Goal: Information Seeking & Learning: Understand process/instructions

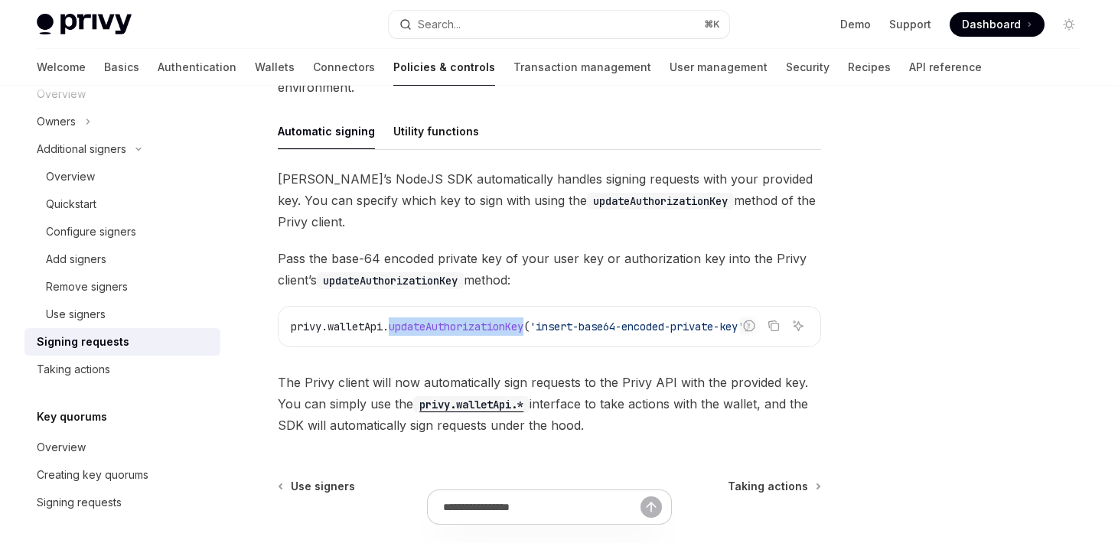
scroll to position [487, 0]
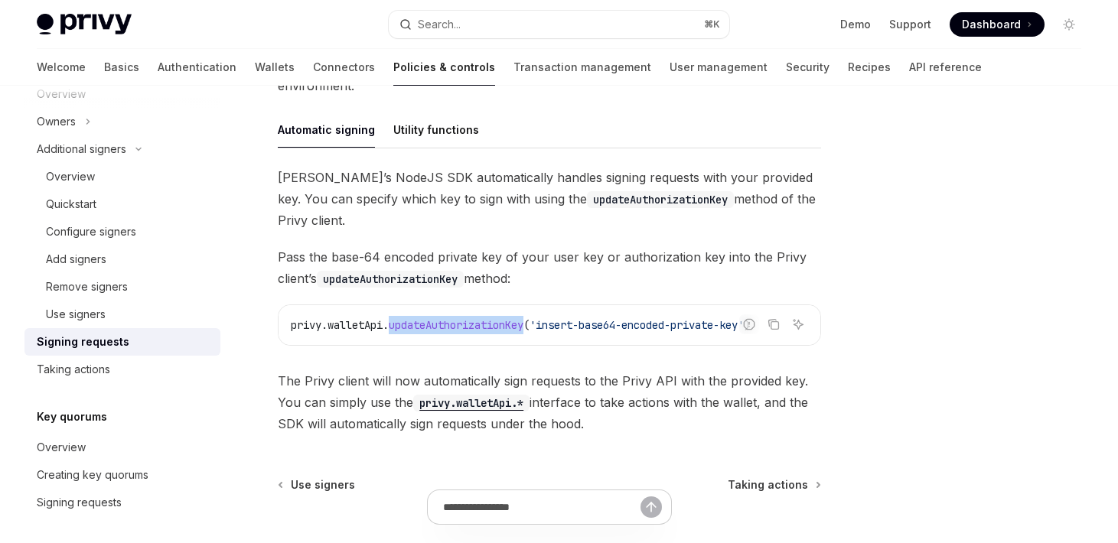
click at [482, 324] on span "updateAuthorizationKey" at bounding box center [456, 325] width 135 height 14
click at [451, 138] on div "Utility functions" at bounding box center [436, 130] width 86 height 36
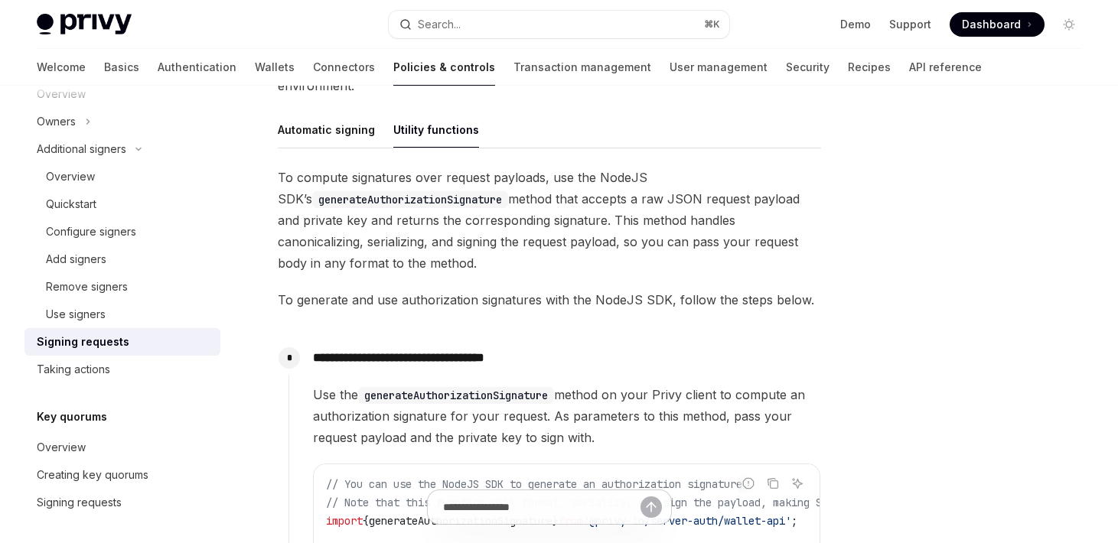
click at [447, 134] on div "Utility functions" at bounding box center [436, 130] width 86 height 36
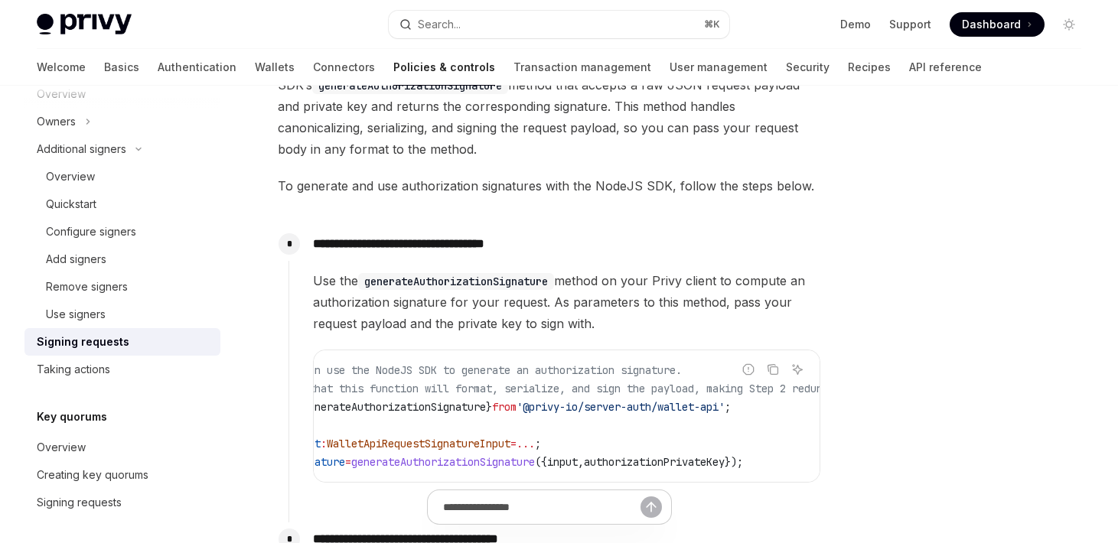
scroll to position [0, 67]
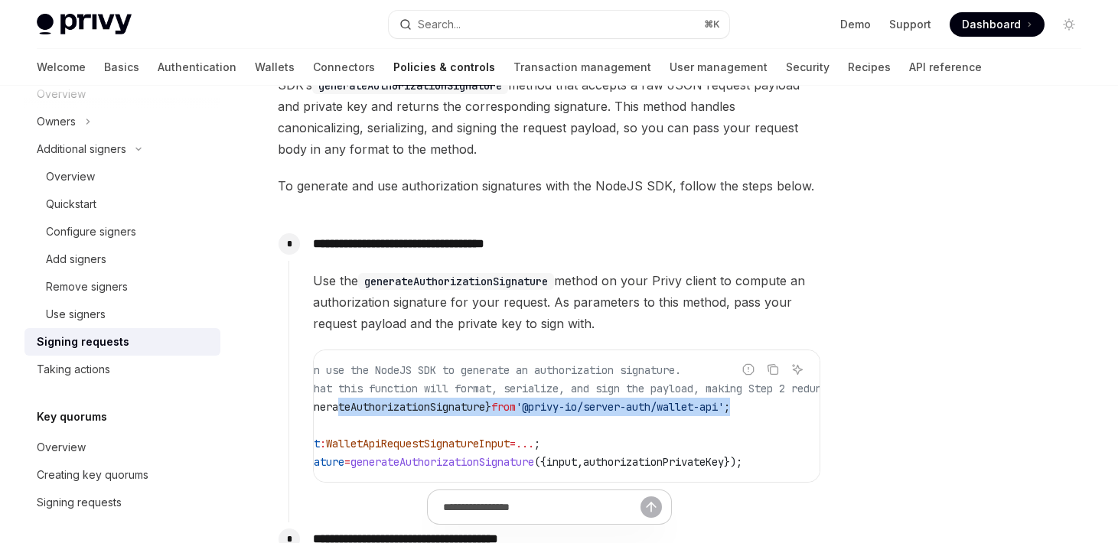
drag, startPoint x: 771, startPoint y: 405, endPoint x: 347, endPoint y: 403, distance: 423.8
click at [347, 403] on span "import { generateAuthorizationSignature } from '@privy-io/server-auth/wallet-ap…" at bounding box center [494, 407] width 471 height 14
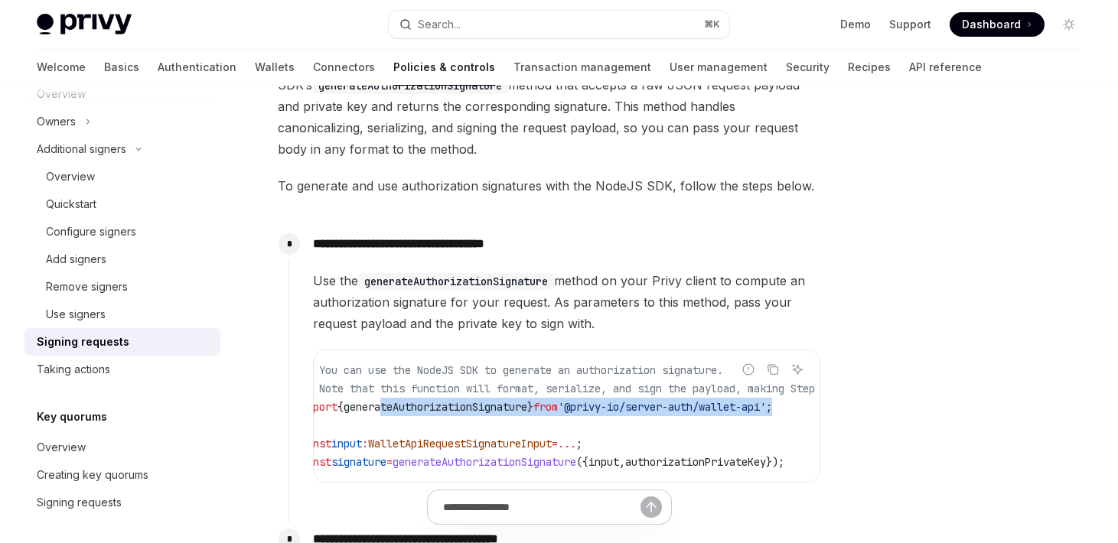
scroll to position [0, 0]
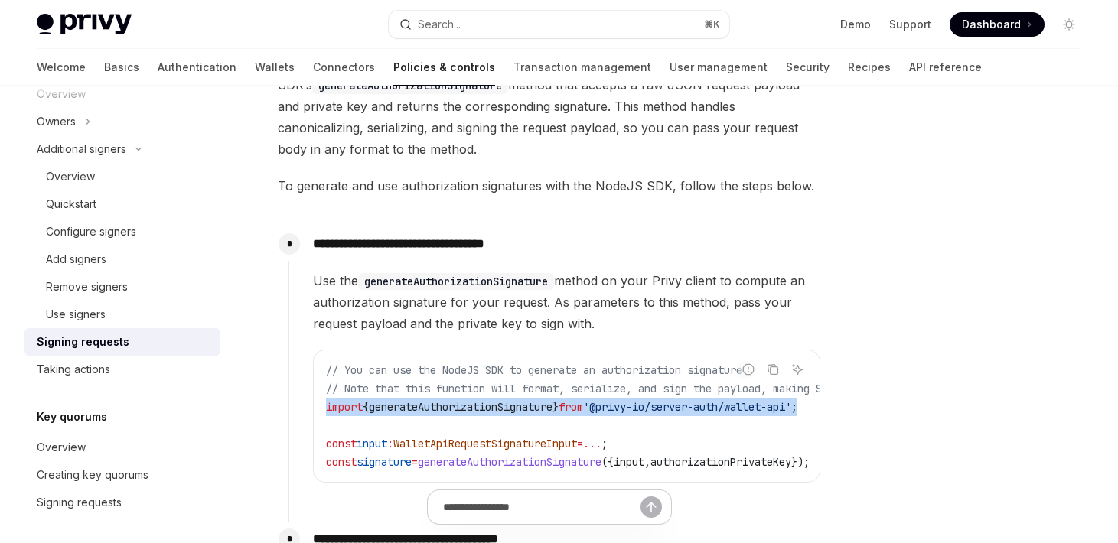
click at [325, 407] on div "// You can use the NodeJS SDK to generate an authorization signature. // Note t…" at bounding box center [567, 416] width 506 height 132
copy span "import { generateAuthorizationSignature } from '@privy-io/server-auth/wallet-ap…"
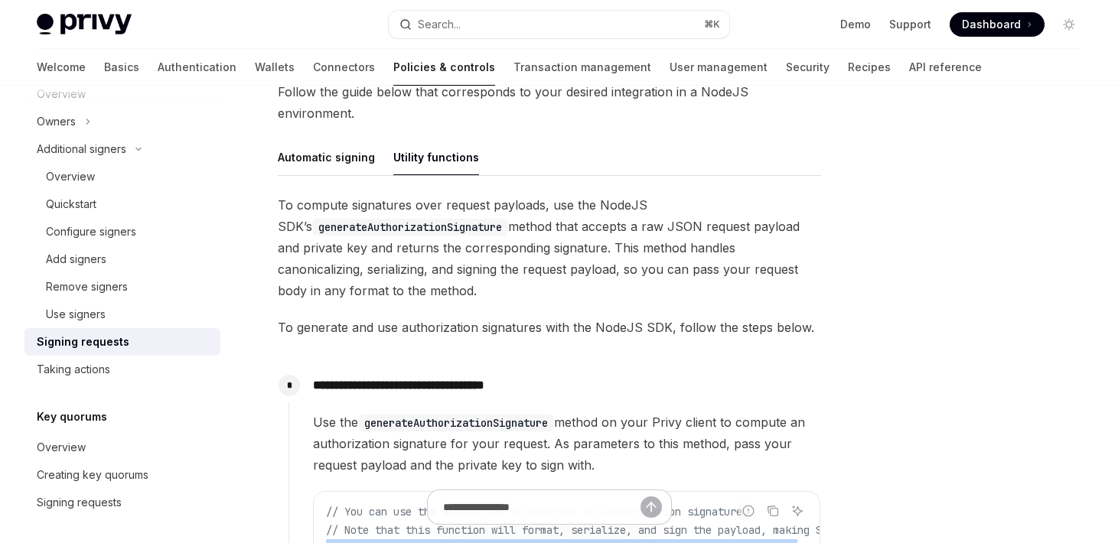
scroll to position [456, 0]
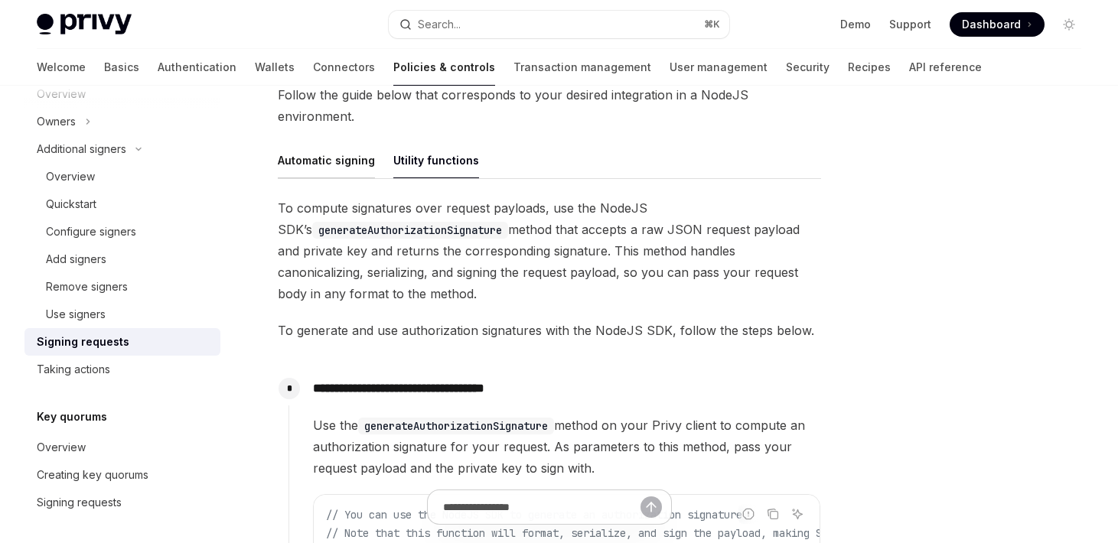
click at [341, 158] on div "Automatic signing" at bounding box center [326, 160] width 97 height 36
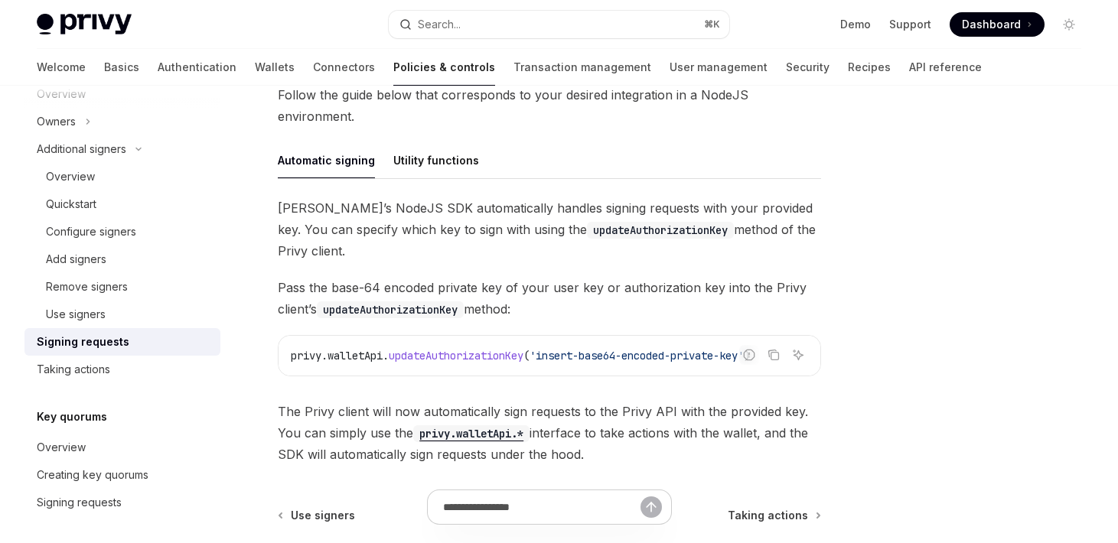
scroll to position [457, 0]
click at [455, 354] on span "updateAuthorizationKey" at bounding box center [456, 355] width 135 height 14
copy span "updateAuthorizationKey"
click at [435, 164] on div "Utility functions" at bounding box center [436, 160] width 86 height 36
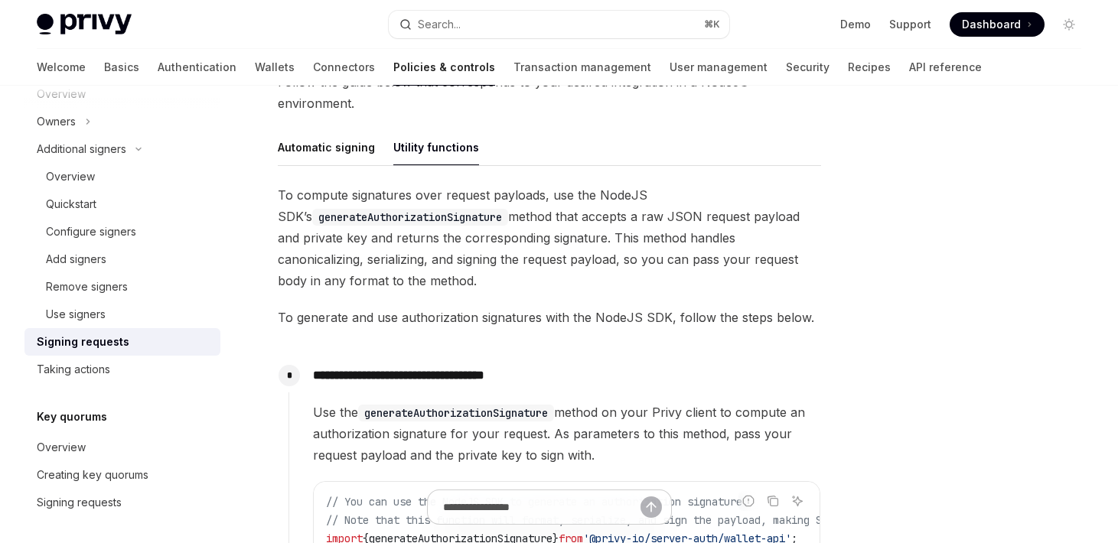
scroll to position [471, 0]
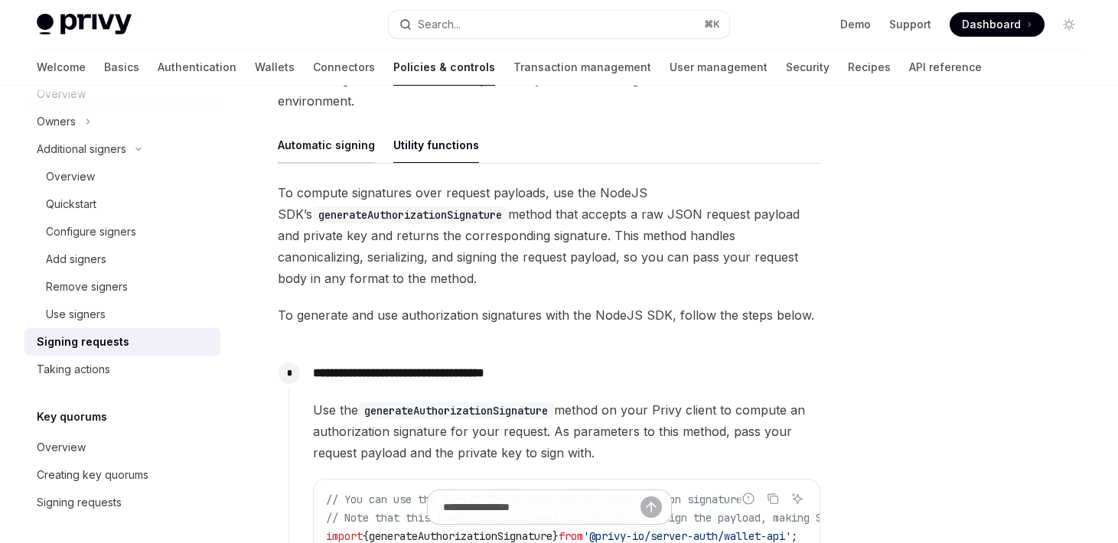
click at [345, 148] on div "Automatic signing" at bounding box center [326, 145] width 97 height 36
type textarea "*"
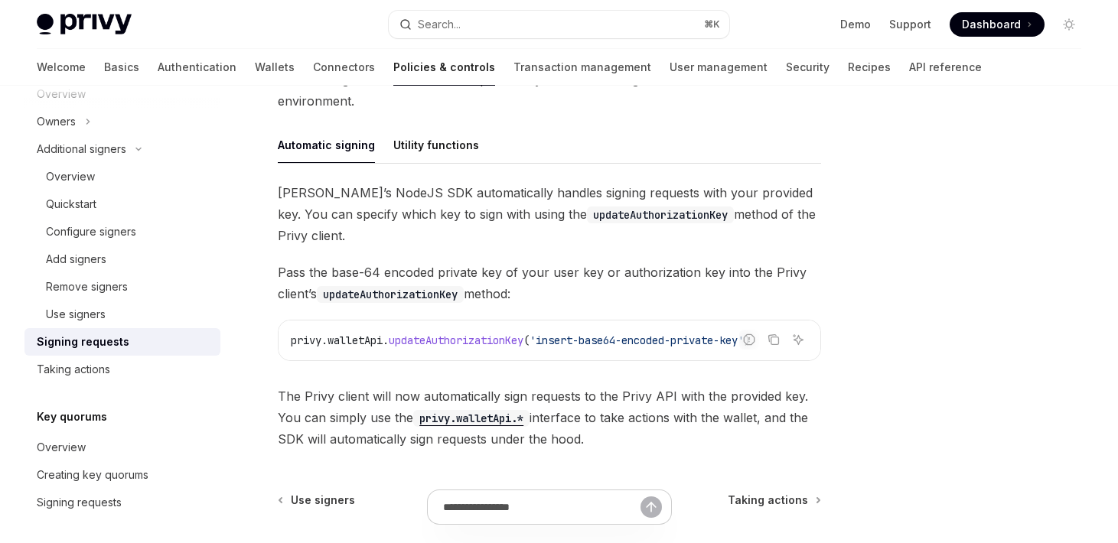
click at [438, 340] on span "updateAuthorizationKey" at bounding box center [456, 341] width 135 height 14
copy span "updateAuthorizationKey"
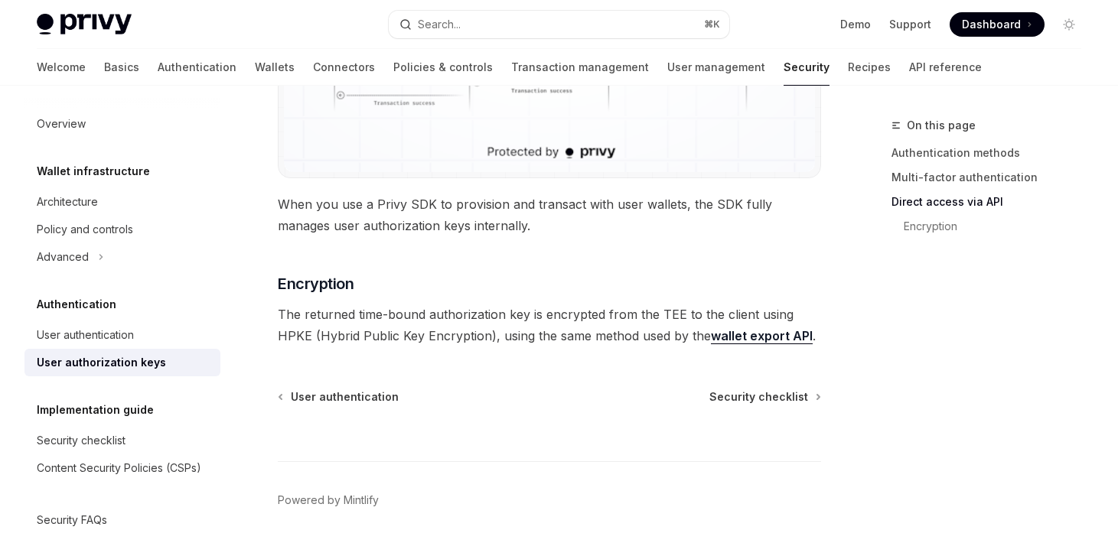
scroll to position [1486, 0]
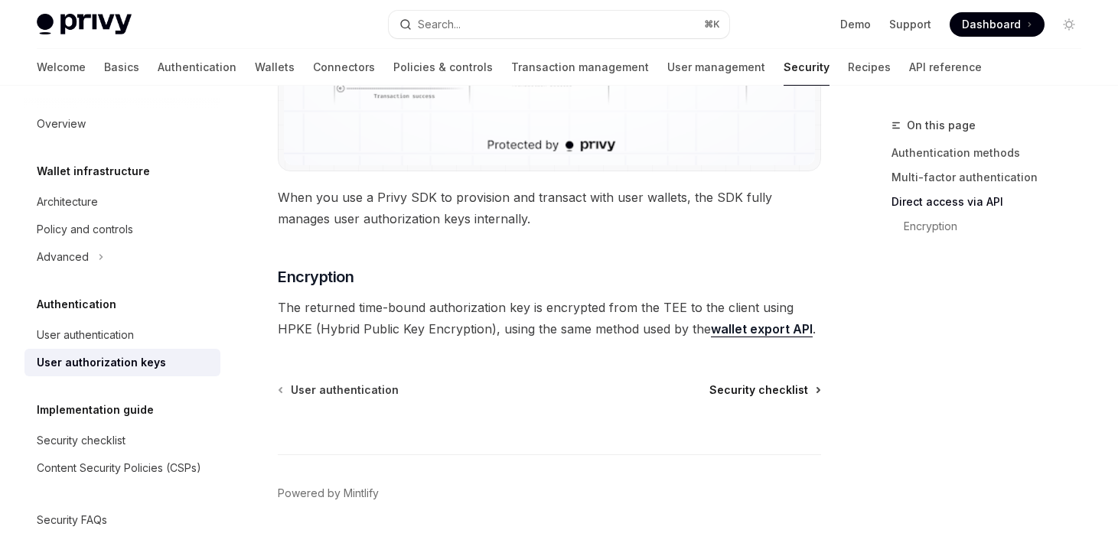
click at [761, 382] on span "Security checklist" at bounding box center [758, 389] width 99 height 15
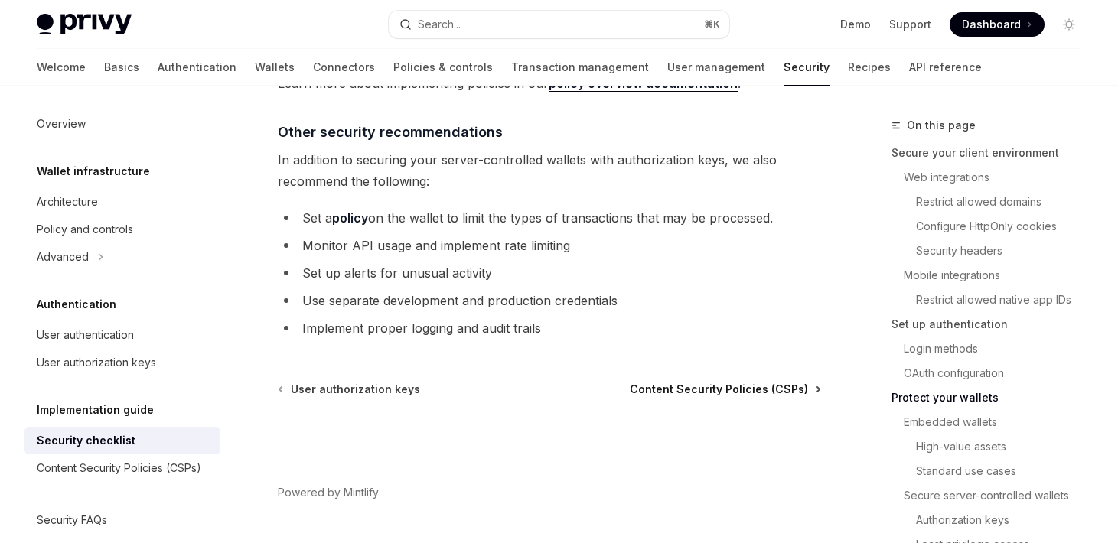
scroll to position [3696, 0]
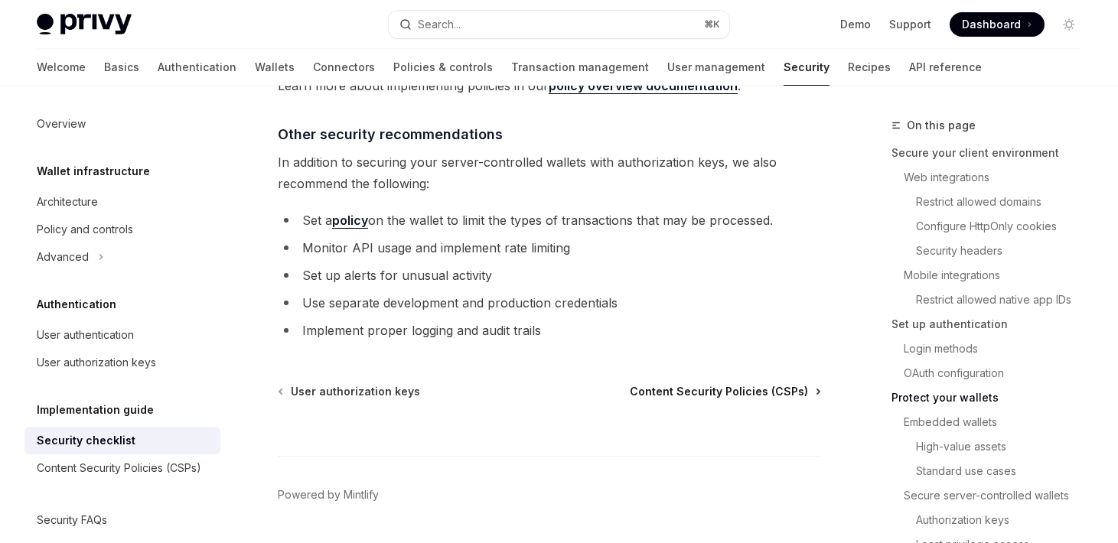
click at [761, 384] on span "Content Security Policies (CSPs)" at bounding box center [719, 391] width 178 height 15
type textarea "*"
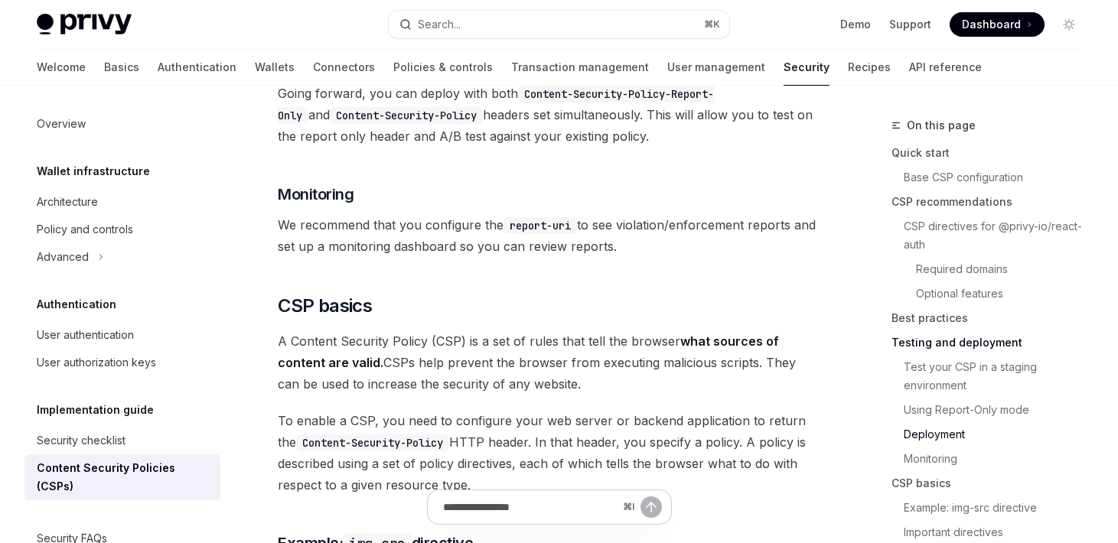
scroll to position [3091, 0]
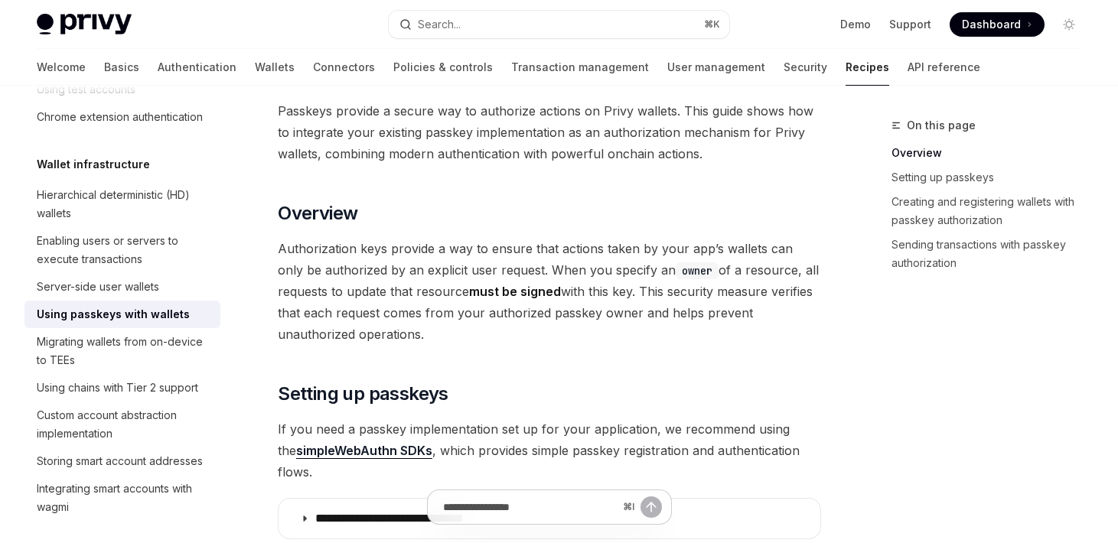
scroll to position [72, 0]
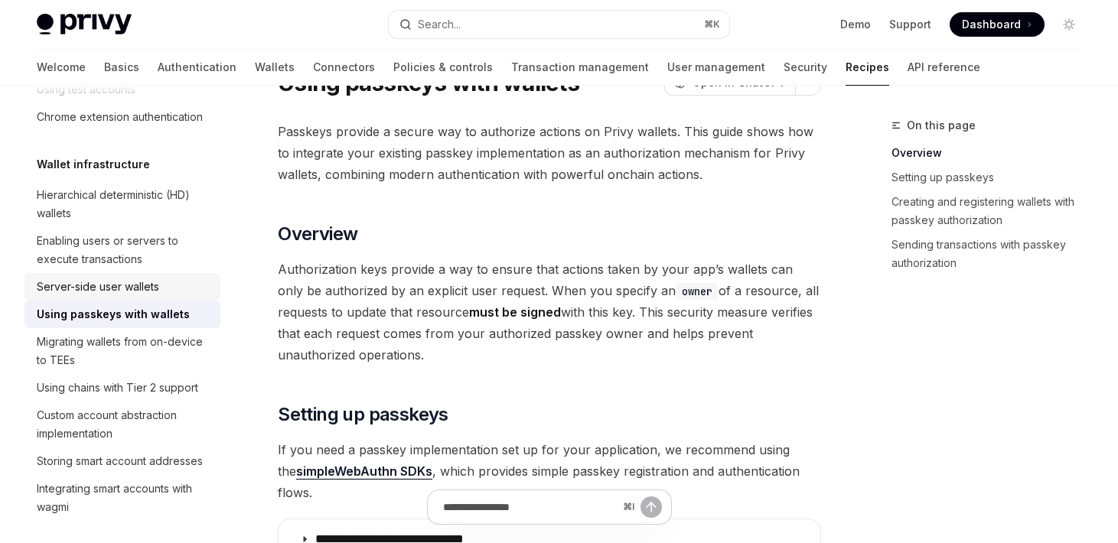
click at [141, 283] on div "Server-side user wallets" at bounding box center [98, 287] width 122 height 18
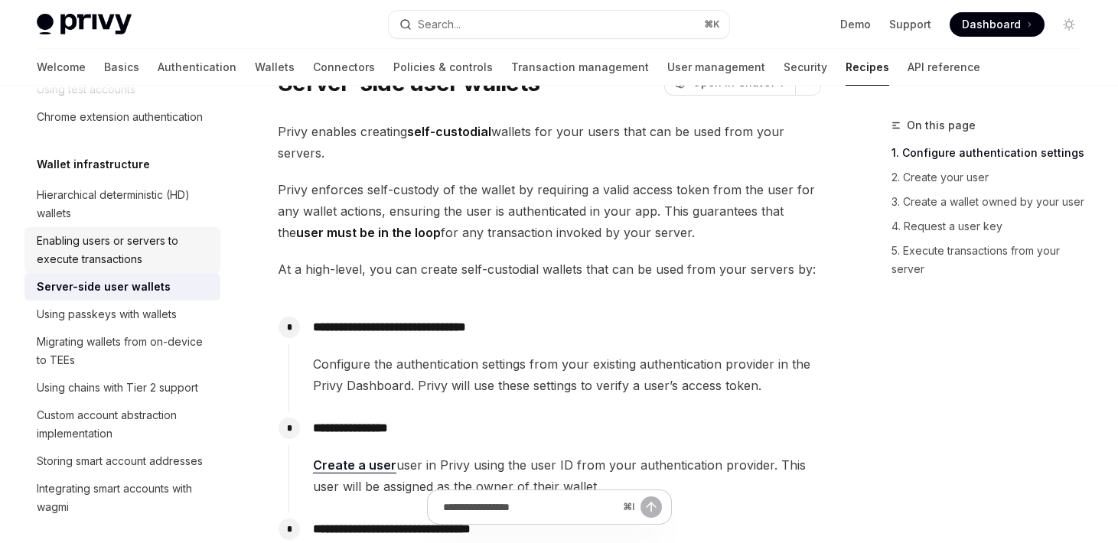
click at [135, 249] on div "Enabling users or servers to execute transactions" at bounding box center [124, 250] width 174 height 37
type textarea "*"
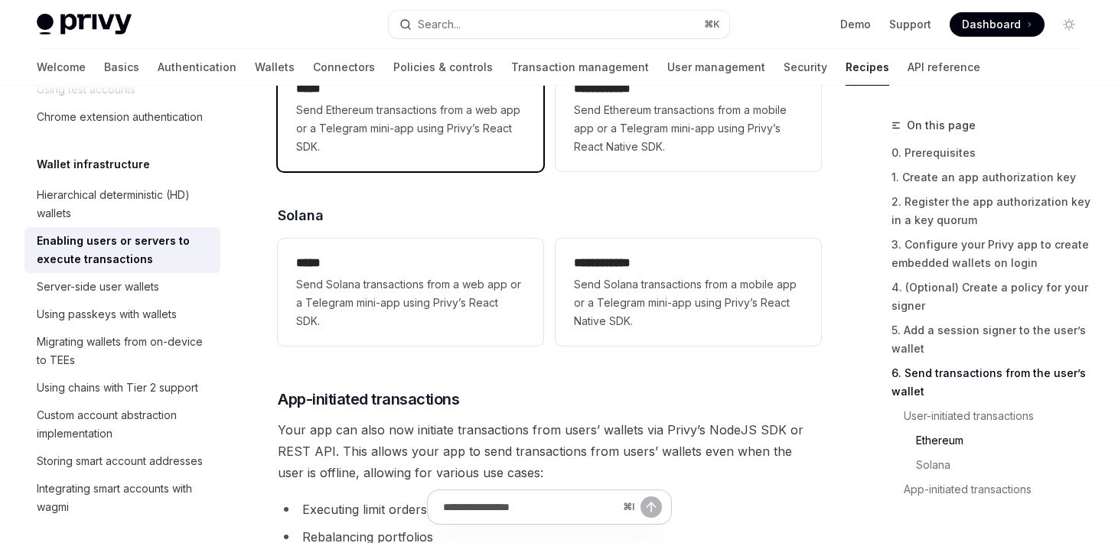
scroll to position [3396, 0]
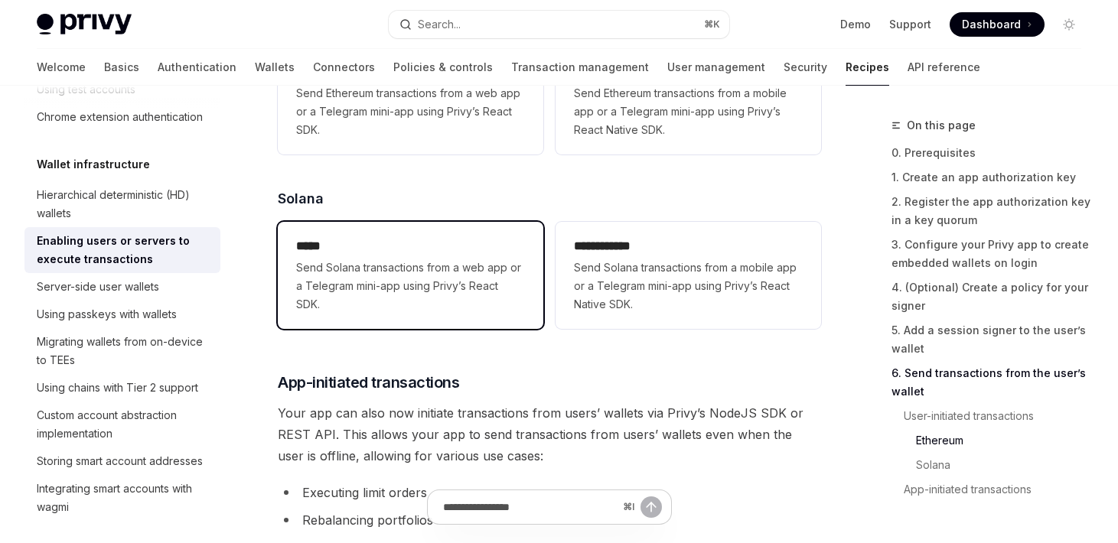
click at [449, 309] on span "Send Solana transactions from a web app or a Telegram mini-app using Privy’s Re…" at bounding box center [410, 286] width 229 height 55
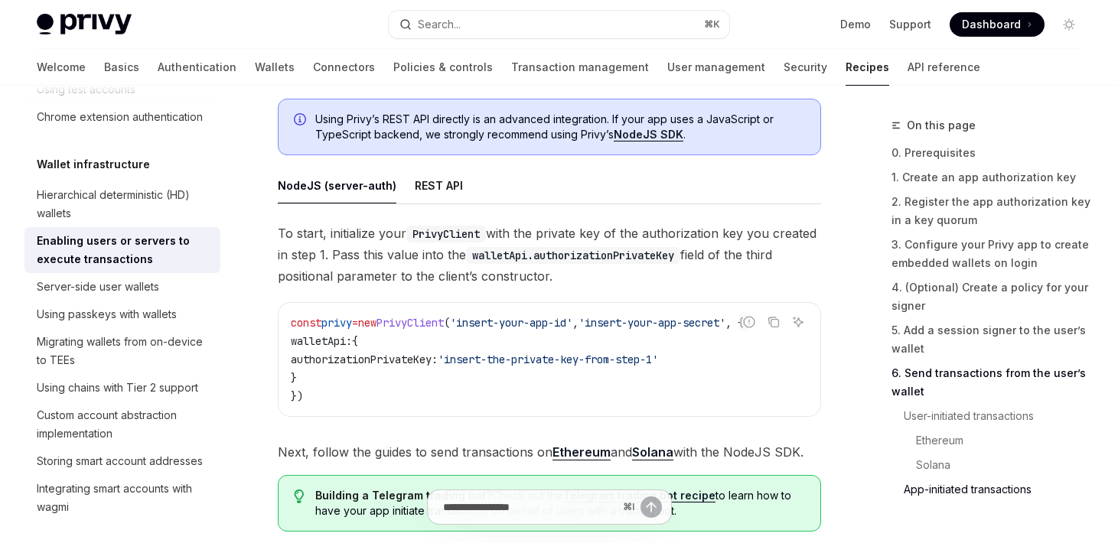
scroll to position [0, 1]
click at [430, 328] on span "PrivyClient" at bounding box center [409, 323] width 67 height 14
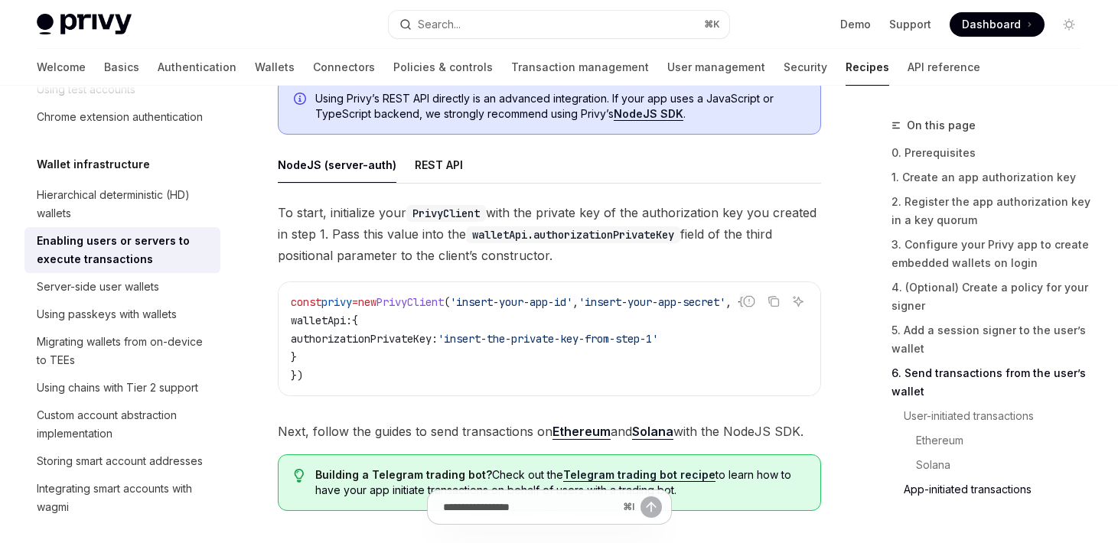
scroll to position [3940, 0]
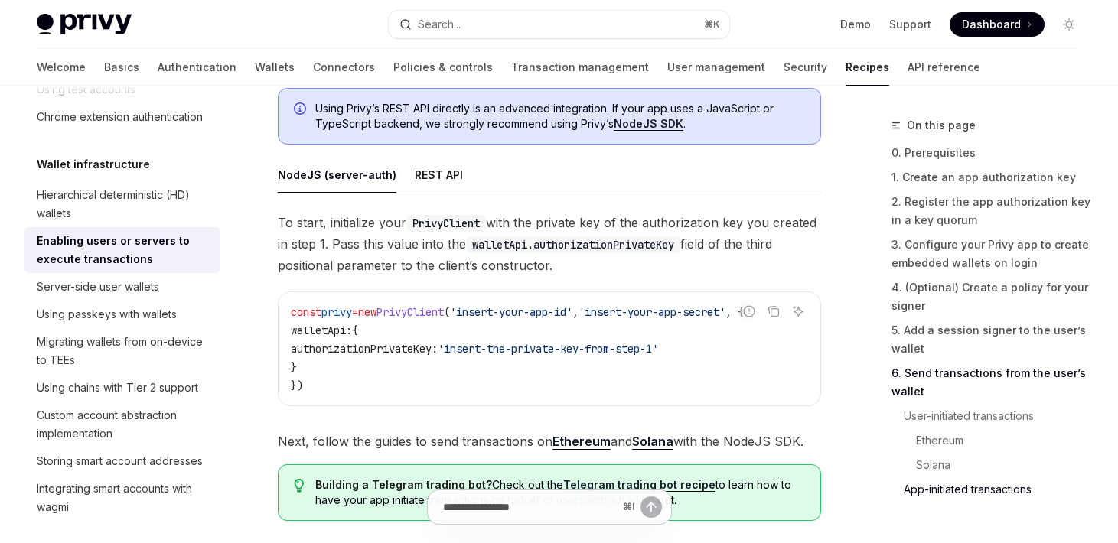
copy span "PrivyClient"
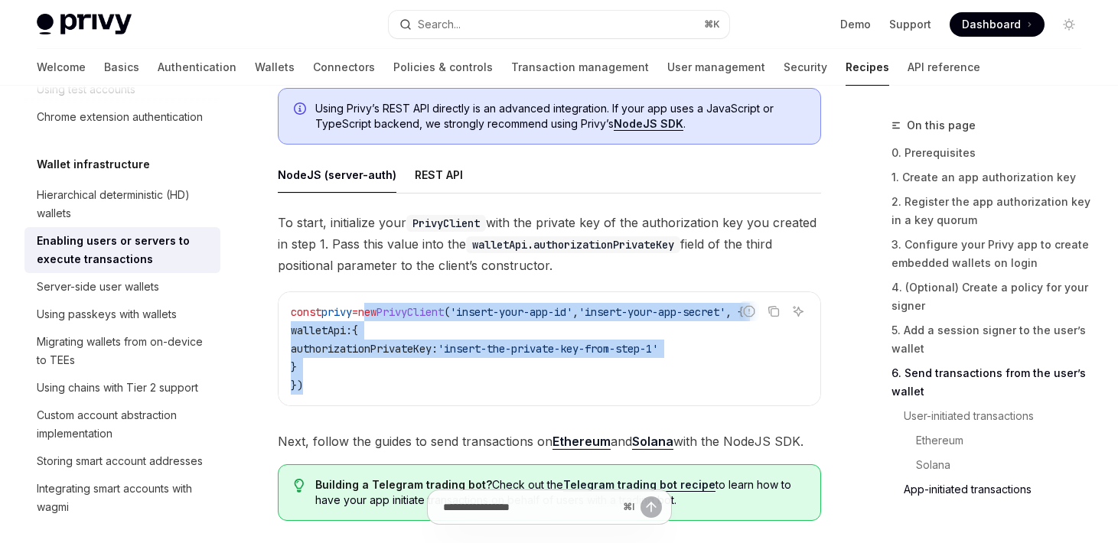
drag, startPoint x: 379, startPoint y: 318, endPoint x: 371, endPoint y: 387, distance: 69.4
click at [371, 387] on code "const privy = new PrivyClient ( 'insert-your-app-id' , 'insert-your-app-secret'…" at bounding box center [549, 349] width 517 height 92
copy code "new PrivyClient ( 'insert-your-app-id' , 'insert-your-app-secret' , { walletApi…"
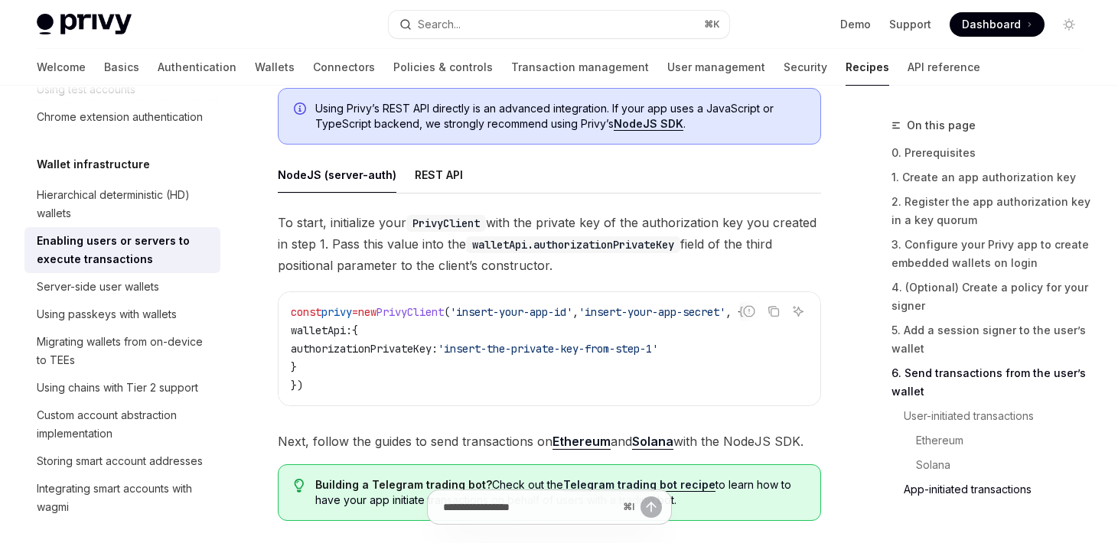
click at [773, 351] on code "const privy = new PrivyClient ( 'insert-your-app-id' , 'insert-your-app-secret'…" at bounding box center [549, 349] width 517 height 92
click at [778, 317] on icon "Copy the contents from the code block" at bounding box center [775, 313] width 8 height 8
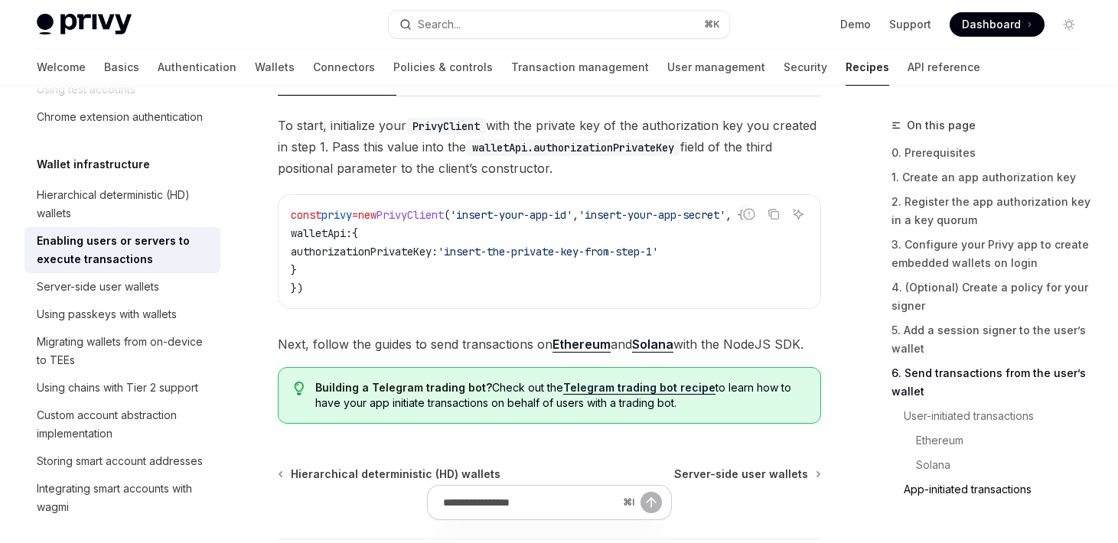
scroll to position [4016, 0]
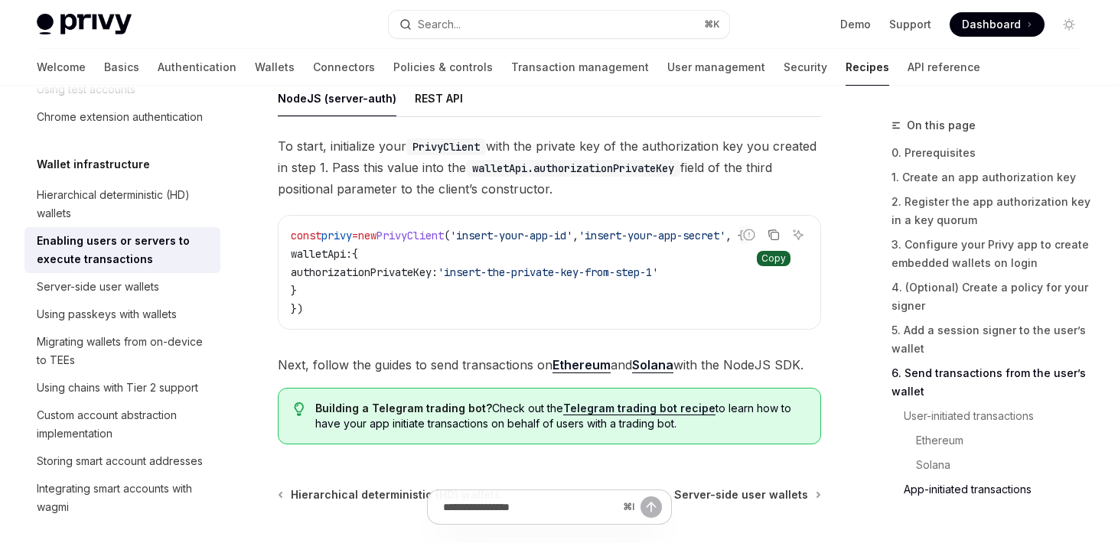
click at [771, 239] on icon "Copy the contents from the code block" at bounding box center [775, 237] width 8 height 8
click at [425, 279] on span "authorizationPrivateKey:" at bounding box center [364, 272] width 147 height 14
copy span "authorizationPrivateKey"
click at [433, 243] on span "PrivyClient" at bounding box center [409, 236] width 67 height 14
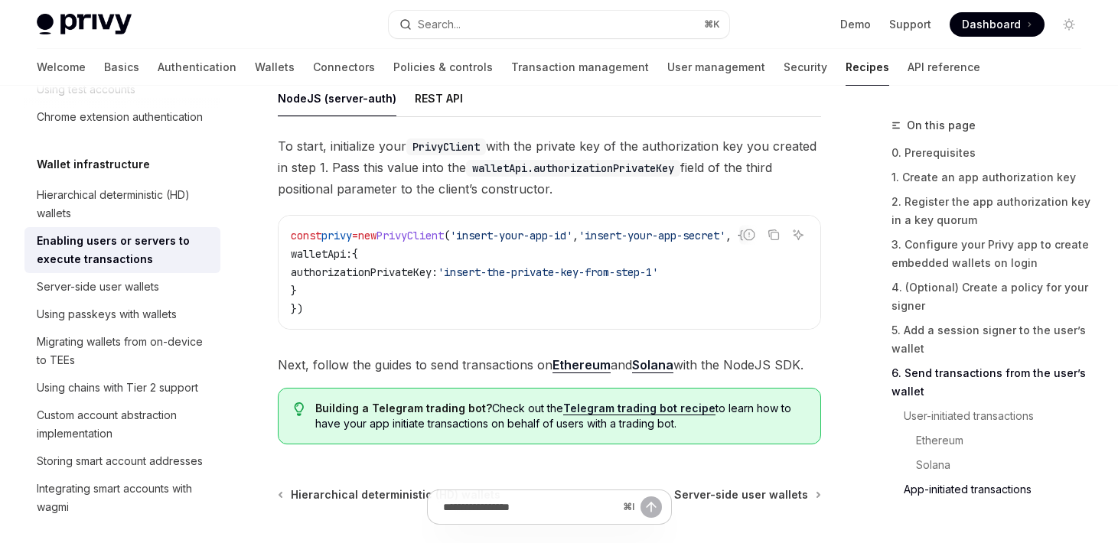
click at [433, 243] on span "PrivyClient" at bounding box center [409, 236] width 67 height 14
copy span "PrivyClient"
click at [423, 312] on code "const privy = new PrivyClient ( 'insert-your-app-id' , 'insert-your-app-secret'…" at bounding box center [549, 272] width 517 height 92
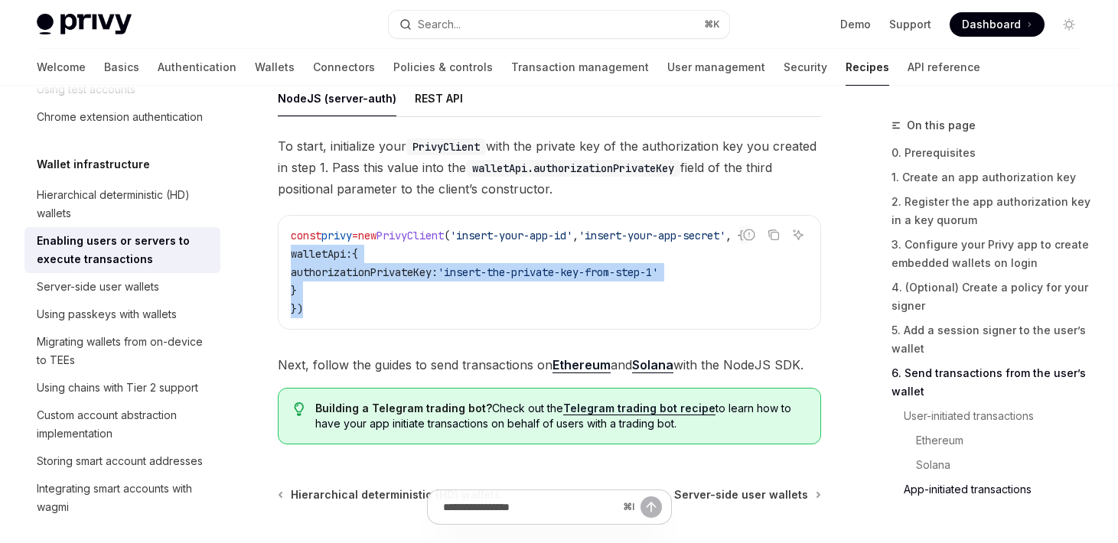
scroll to position [0, 0]
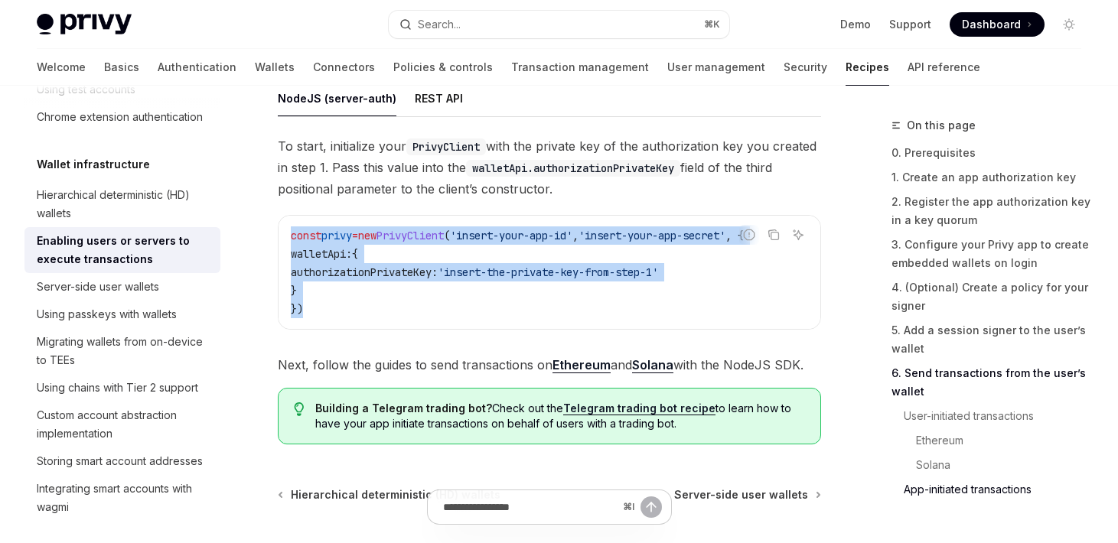
drag, startPoint x: 314, startPoint y: 316, endPoint x: 280, endPoint y: 243, distance: 80.8
click at [280, 243] on div "const privy = new PrivyClient ( 'insert-your-app-id' , 'insert-your-app-secret'…" at bounding box center [549, 272] width 542 height 113
copy code "const privy = new PrivyClient ( 'insert-your-app-id' , 'insert-your-app-secret'…"
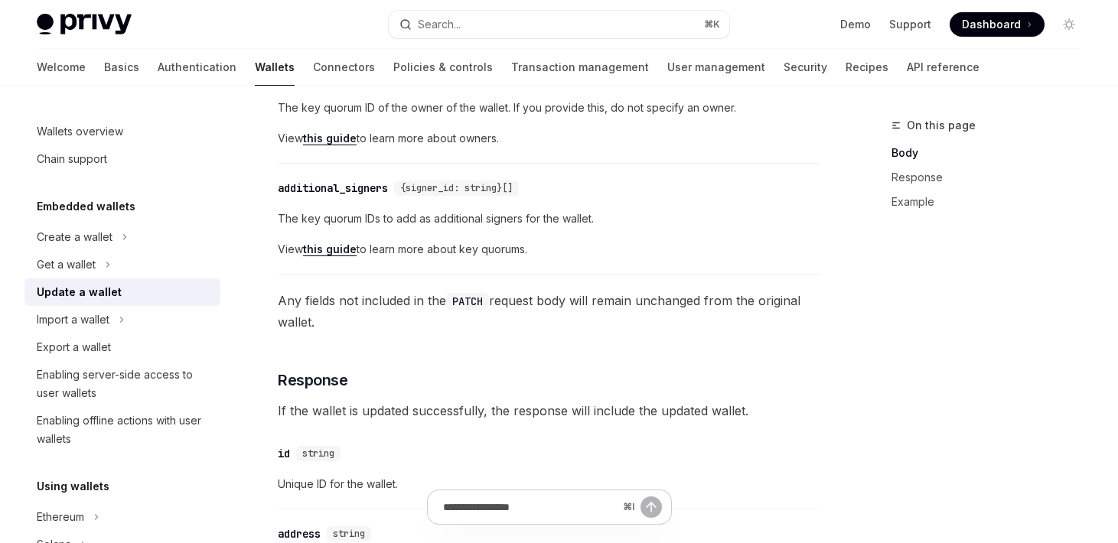
scroll to position [715, 0]
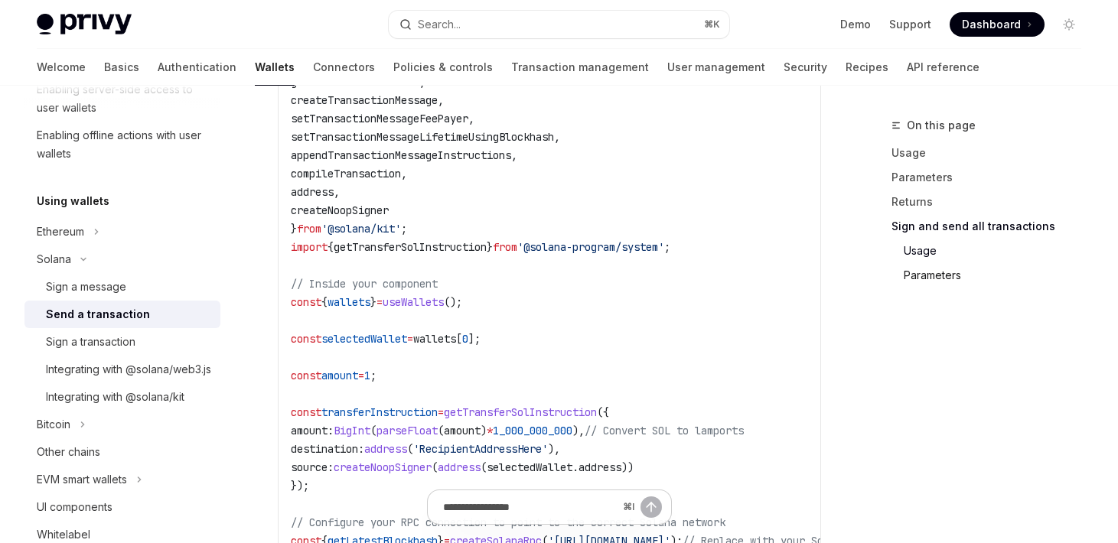
scroll to position [2551, 0]
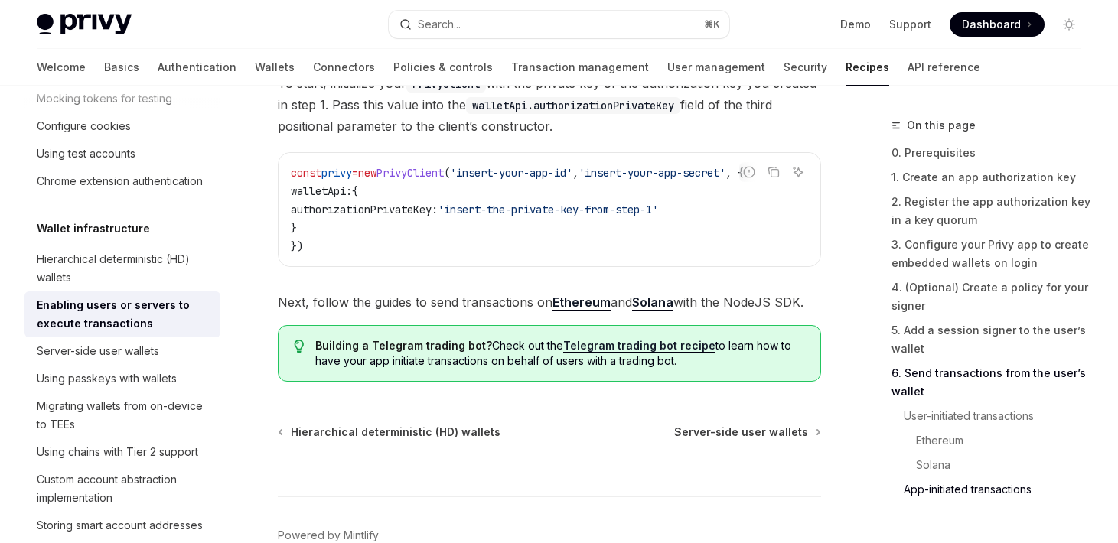
scroll to position [4873, 0]
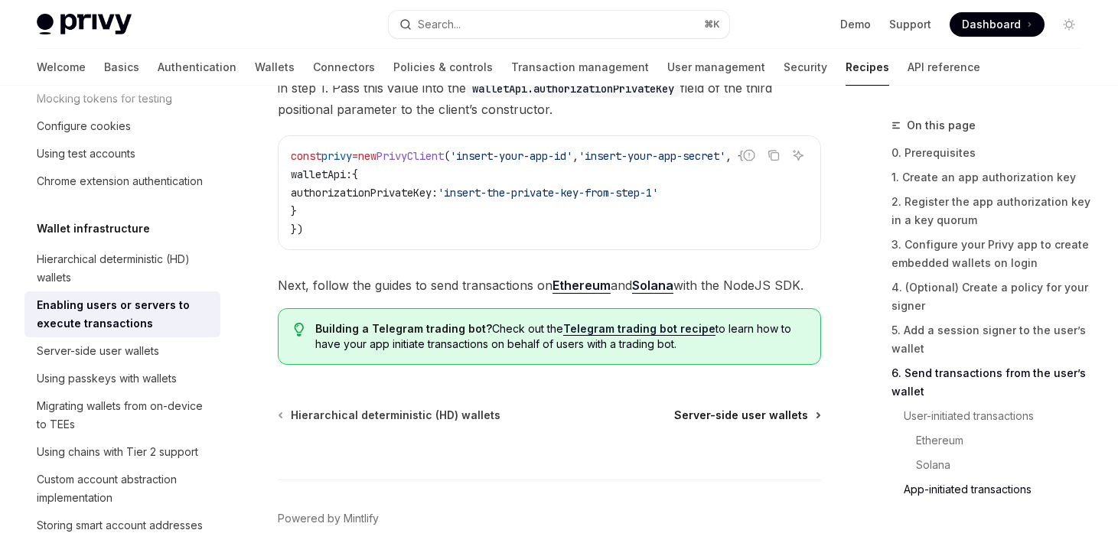
click at [726, 423] on span "Server-side user wallets" at bounding box center [741, 415] width 134 height 15
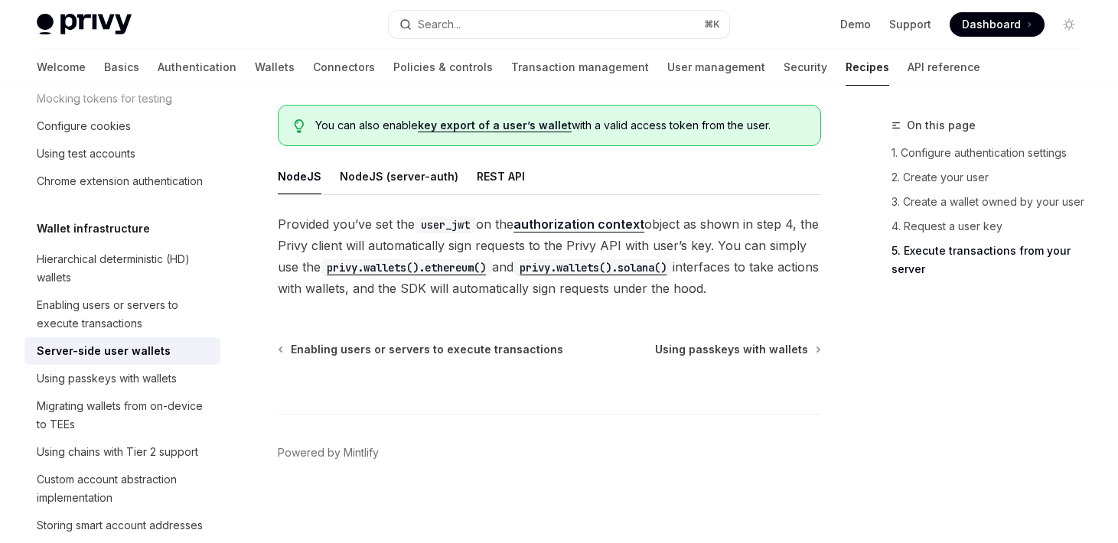
scroll to position [2890, 0]
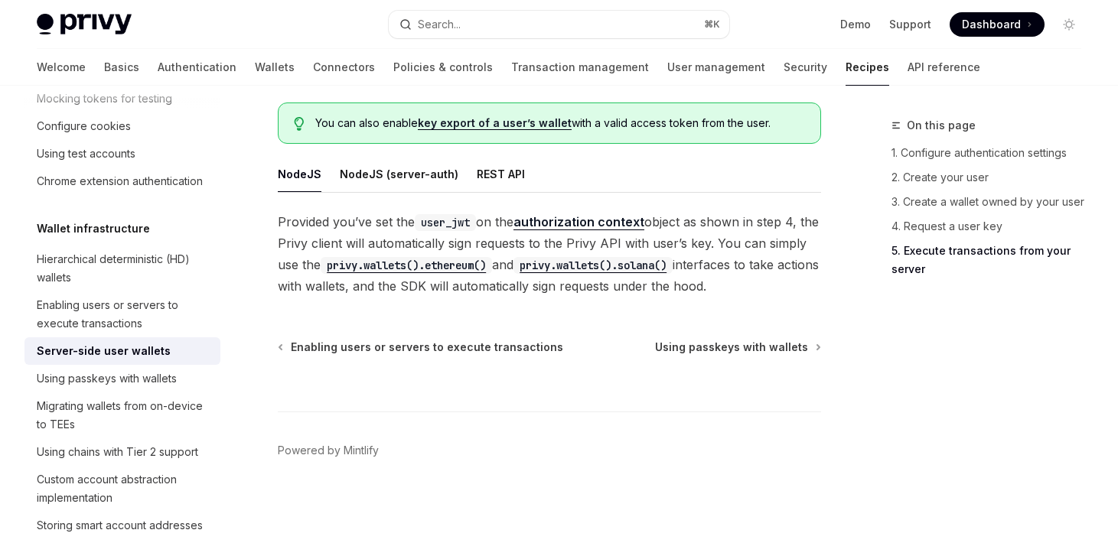
click at [614, 263] on code "privy.wallets().solana()" at bounding box center [592, 265] width 159 height 17
type textarea "*"
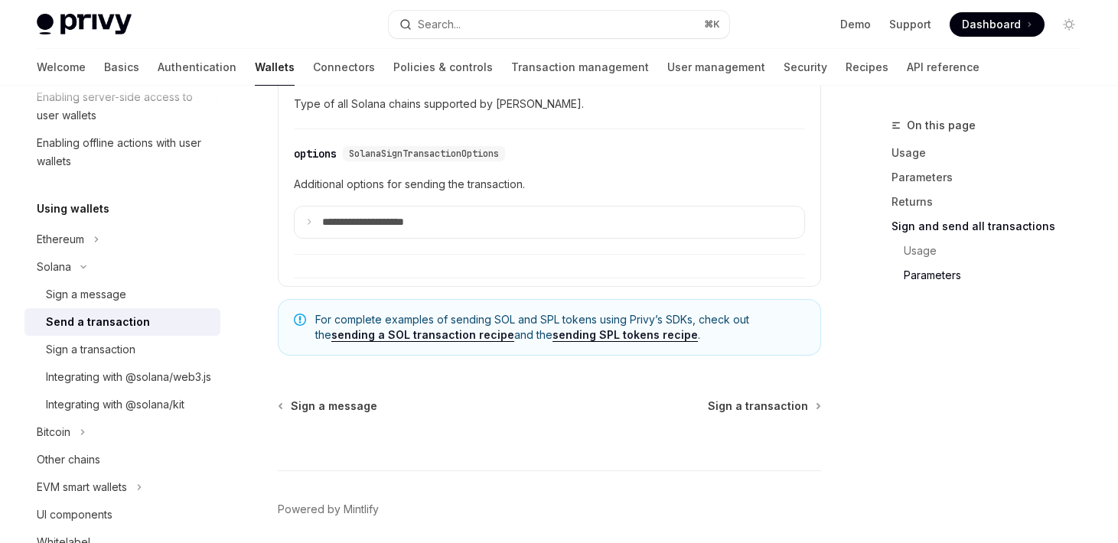
scroll to position [3993, 0]
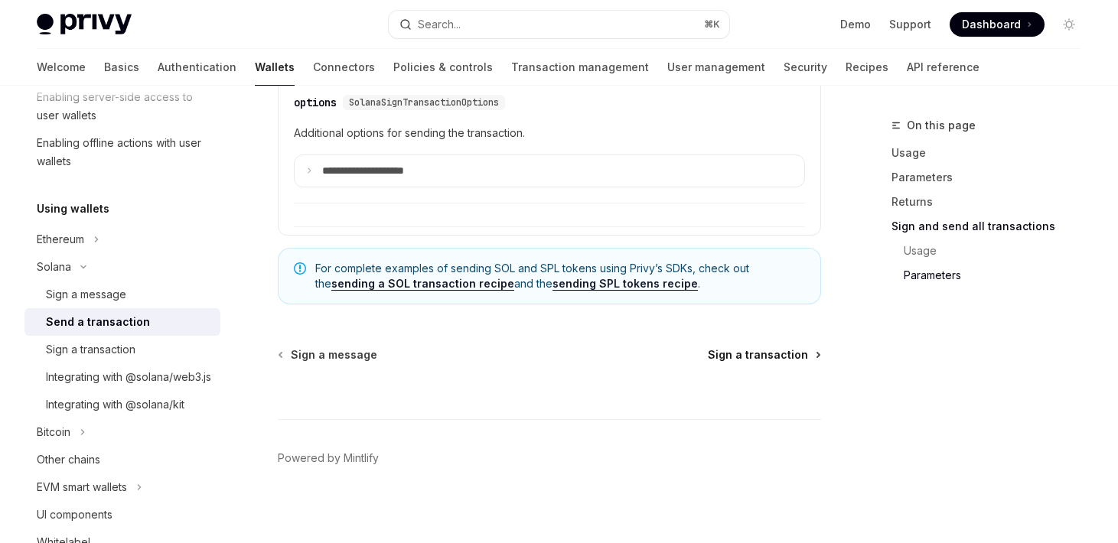
click at [750, 363] on span "Sign a transaction" at bounding box center [758, 354] width 100 height 15
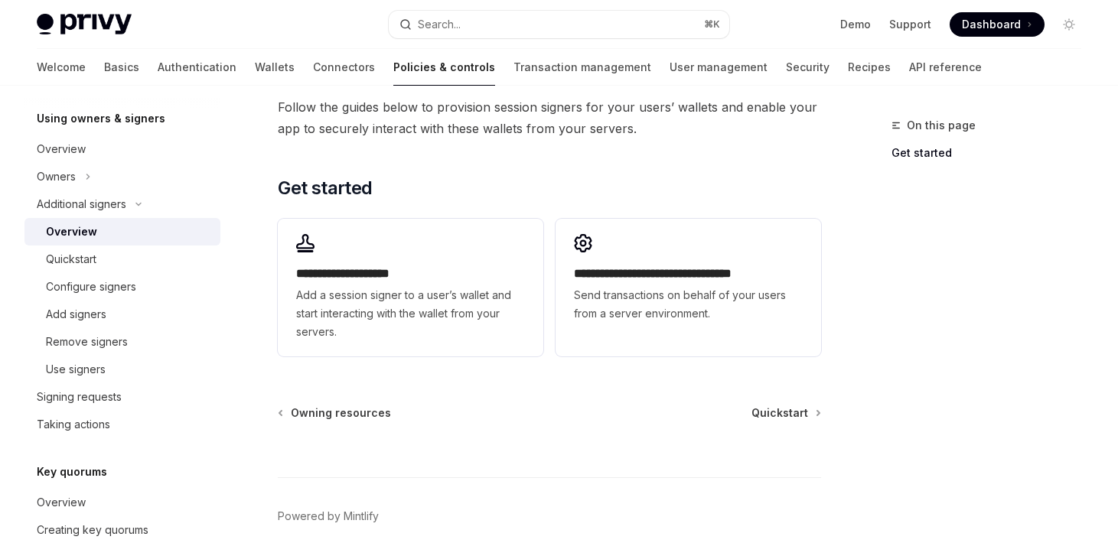
scroll to position [429, 0]
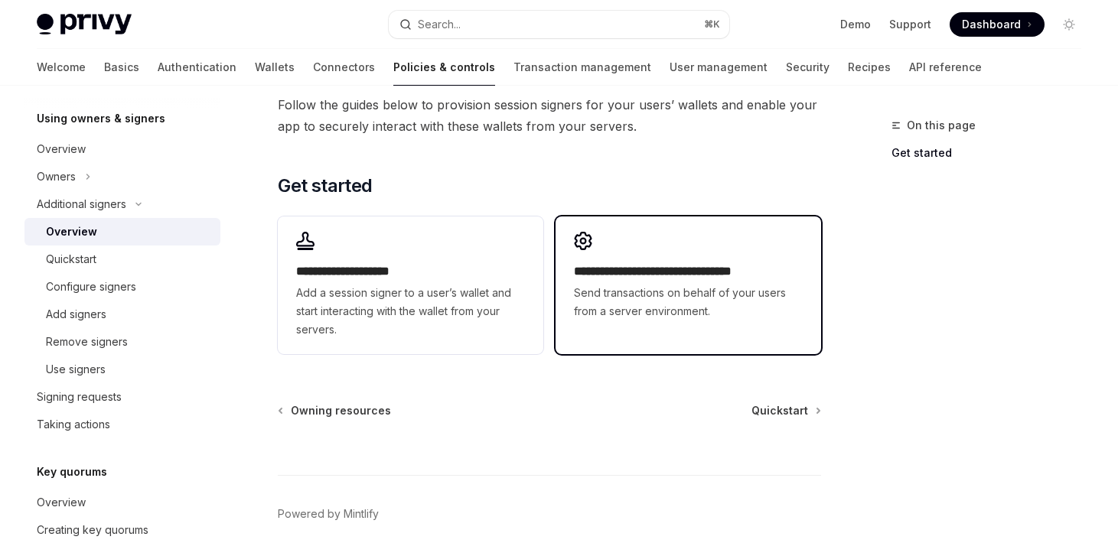
click at [636, 283] on div "**********" at bounding box center [688, 291] width 229 height 58
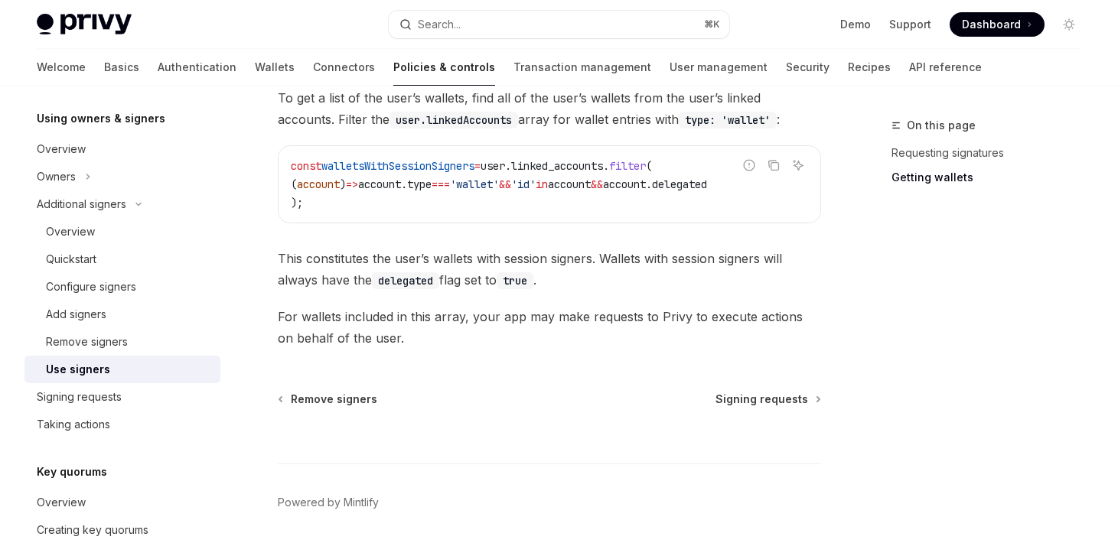
scroll to position [836, 0]
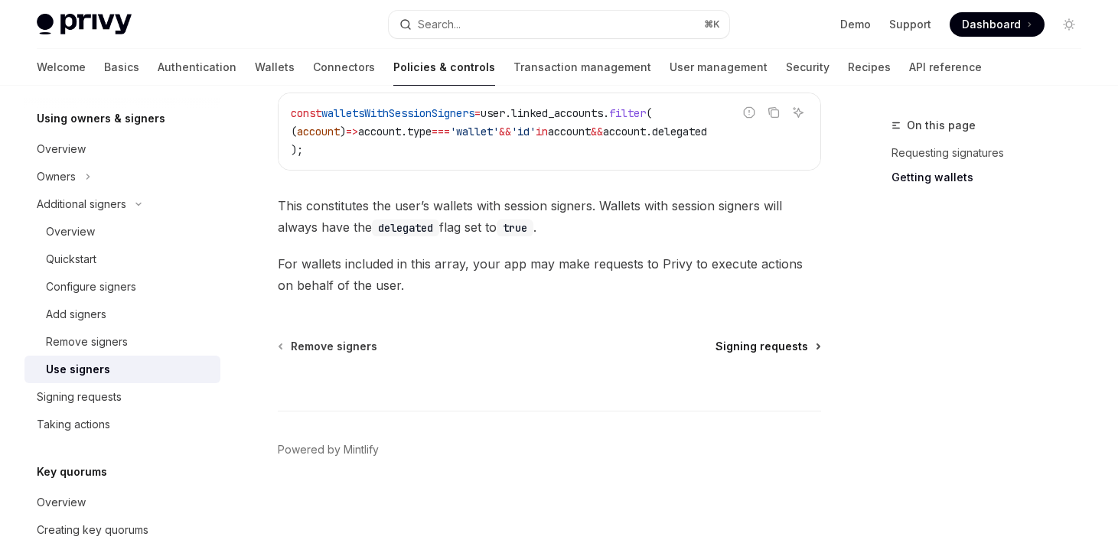
click at [735, 350] on span "Signing requests" at bounding box center [761, 346] width 93 height 15
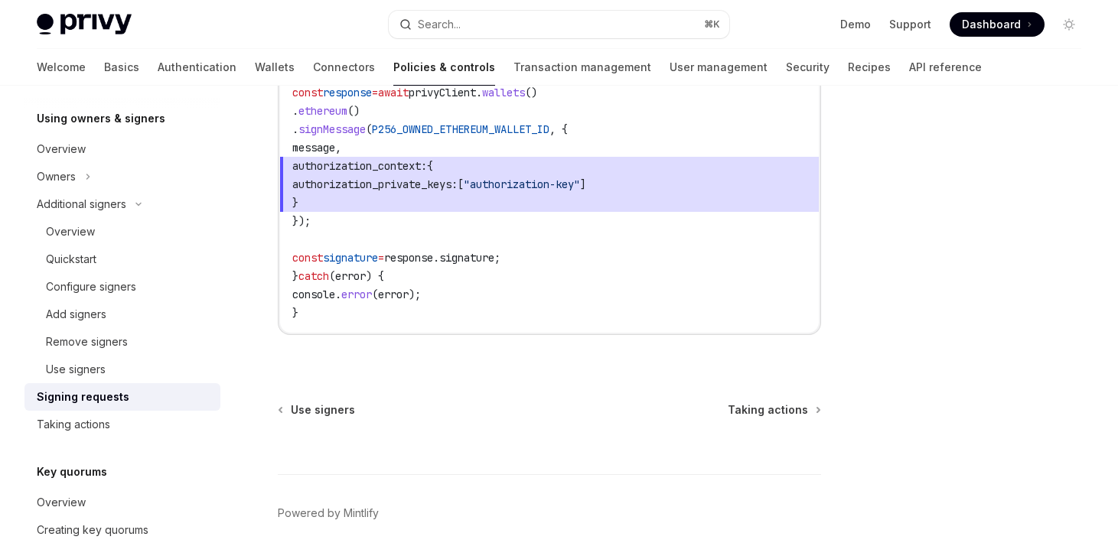
scroll to position [887, 0]
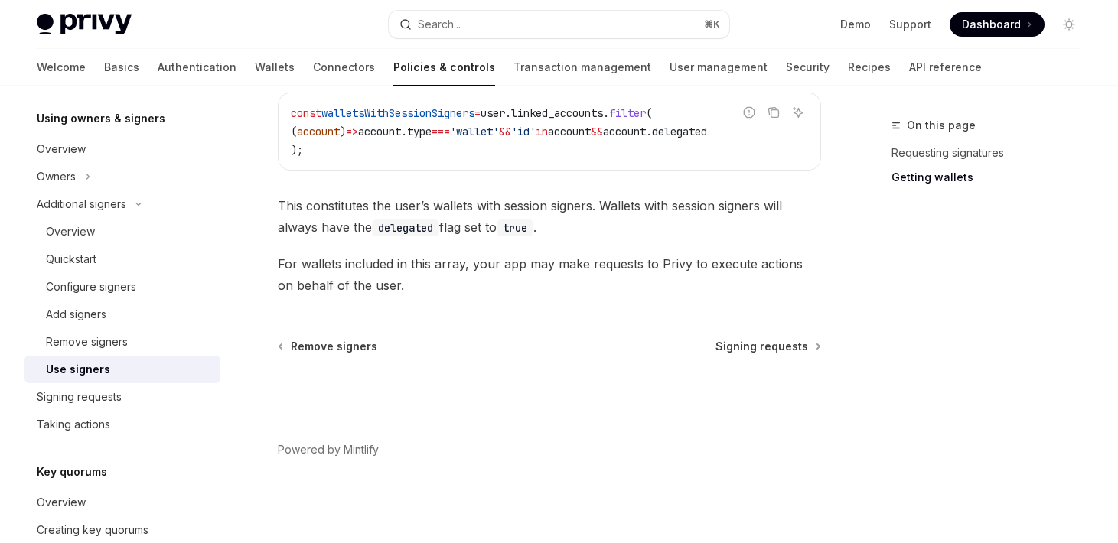
scroll to position [836, 0]
type textarea "*"
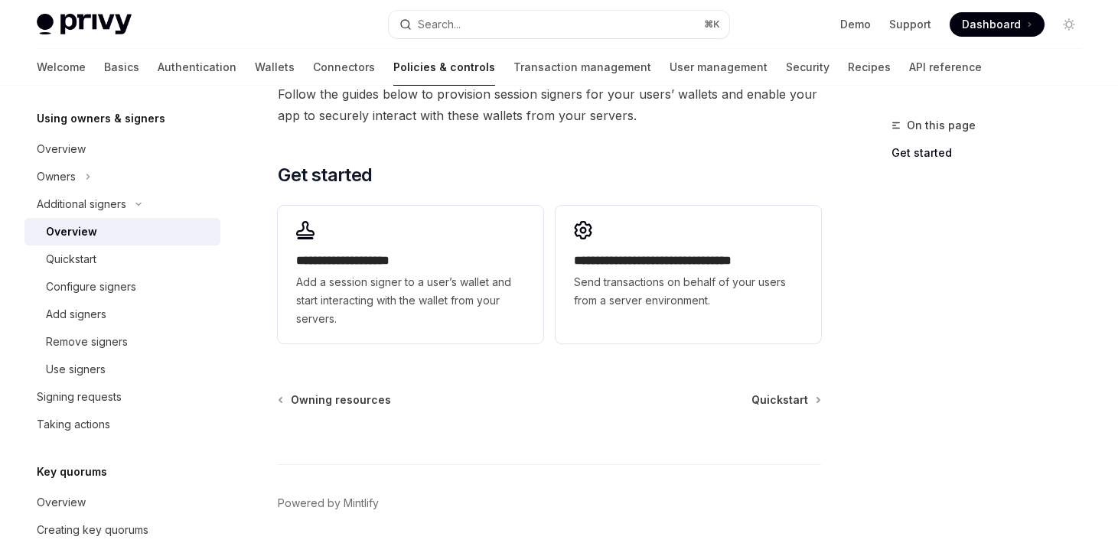
scroll to position [429, 0]
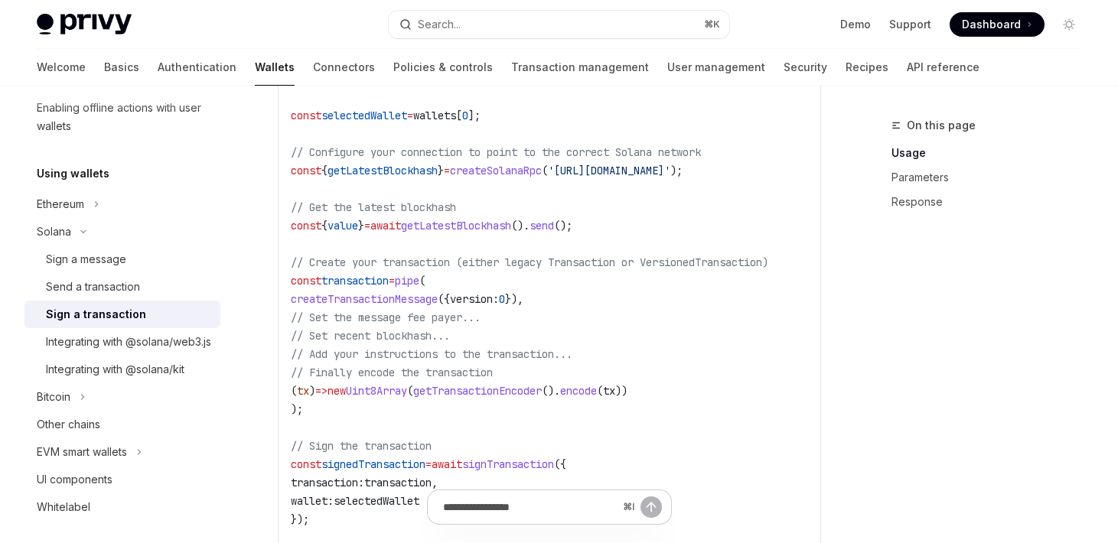
scroll to position [589, 0]
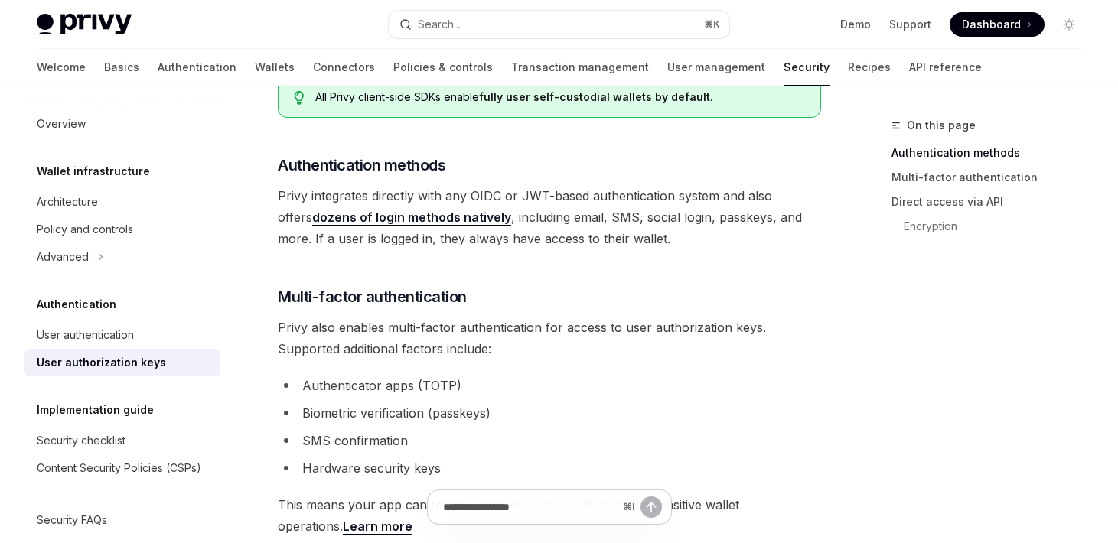
scroll to position [334, 0]
